Goal: Task Accomplishment & Management: Manage account settings

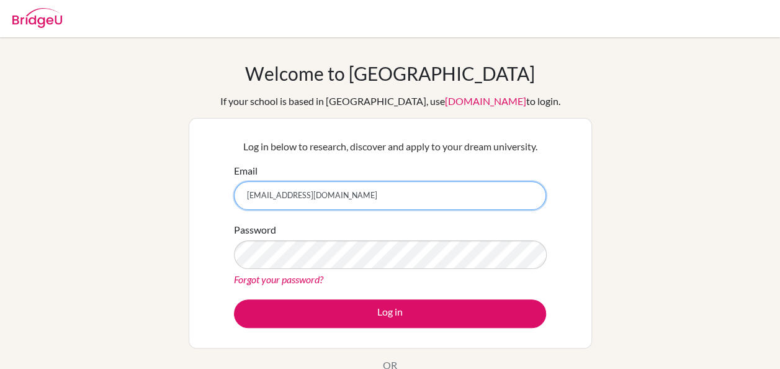
click at [345, 201] on input "[EMAIL_ADDRESS][DOMAIN_NAME]" at bounding box center [390, 195] width 312 height 29
type input "o"
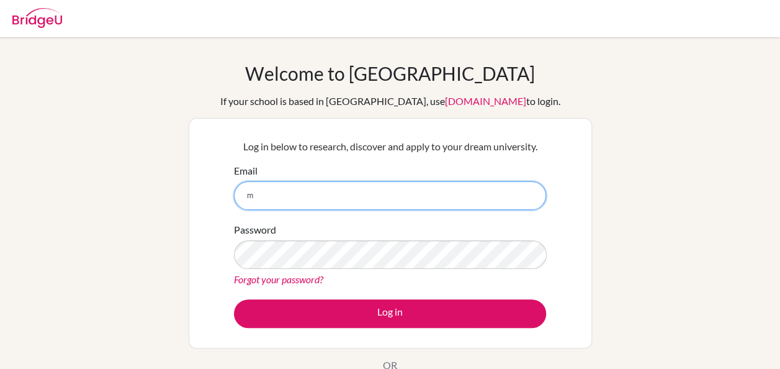
type input "[EMAIL_ADDRESS][DOMAIN_NAME]"
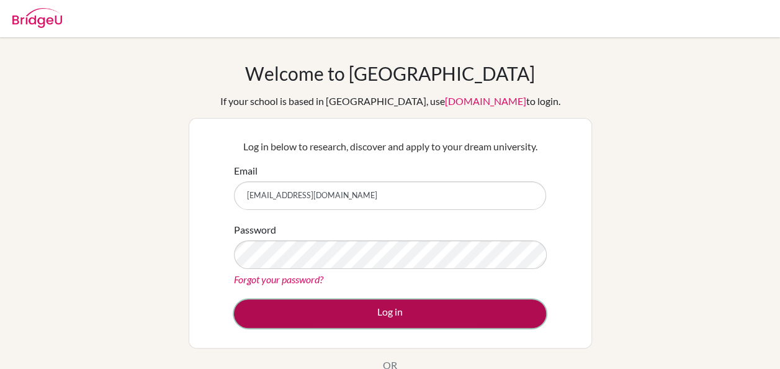
click at [394, 317] on button "Log in" at bounding box center [390, 313] width 312 height 29
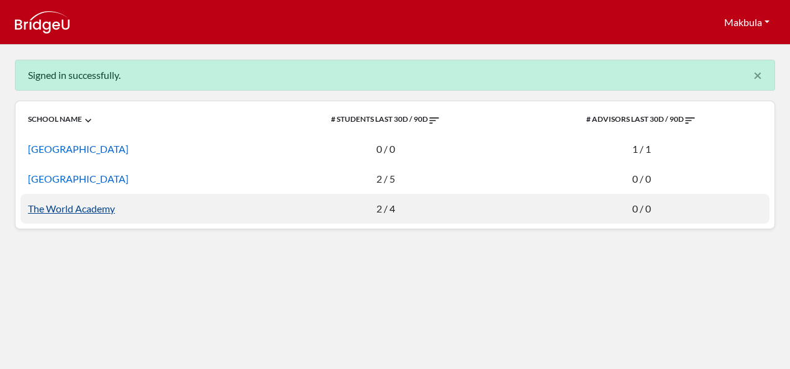
click at [53, 204] on link "The World Academy" at bounding box center [71, 208] width 87 height 12
